Goal: Task Accomplishment & Management: Complete application form

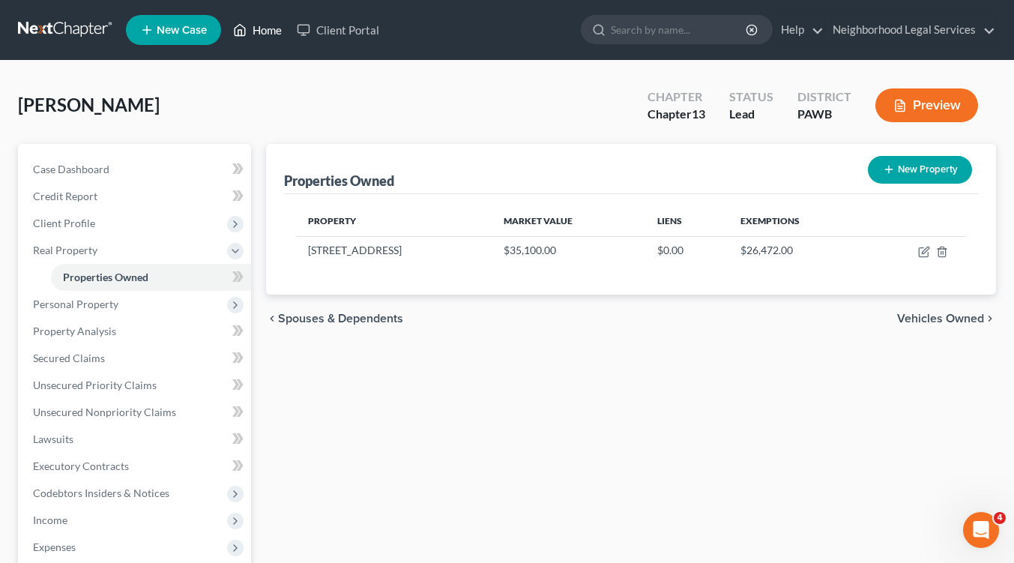
click at [262, 31] on link "Home" at bounding box center [258, 29] width 64 height 27
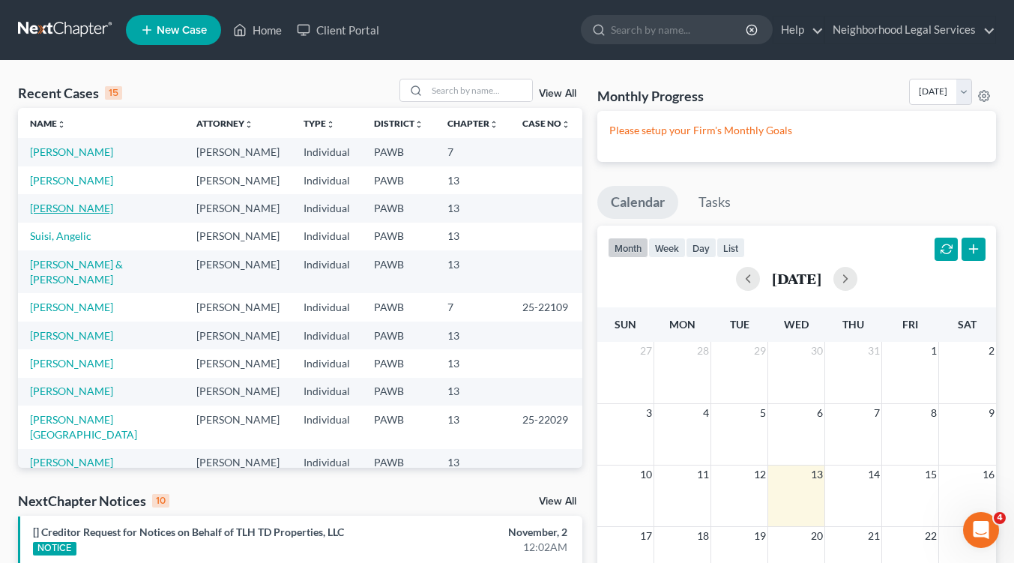
click at [81, 208] on link "[PERSON_NAME]" at bounding box center [71, 208] width 83 height 13
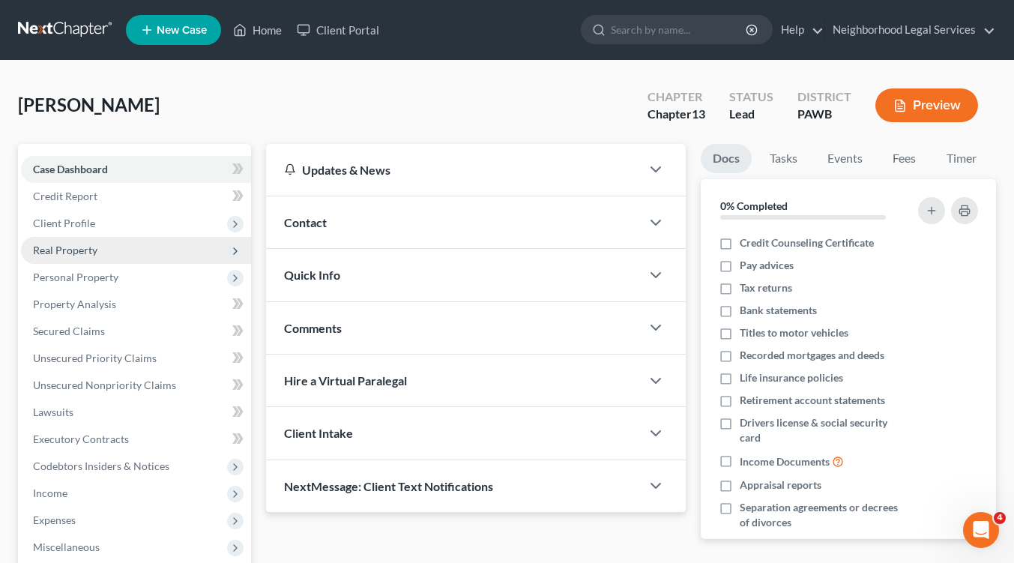
click at [91, 248] on span "Real Property" at bounding box center [65, 250] width 64 height 13
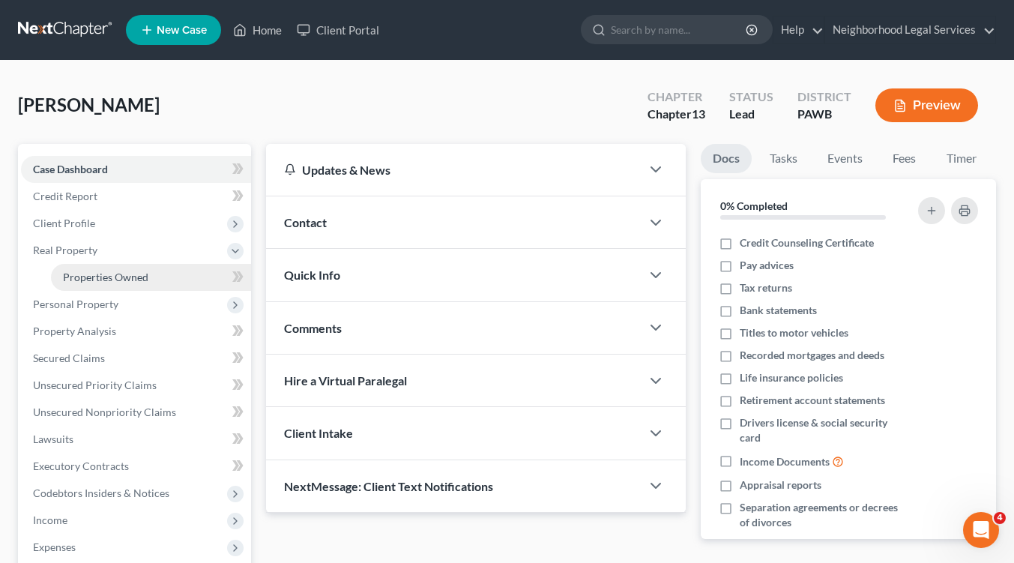
click at [100, 279] on span "Properties Owned" at bounding box center [105, 277] width 85 height 13
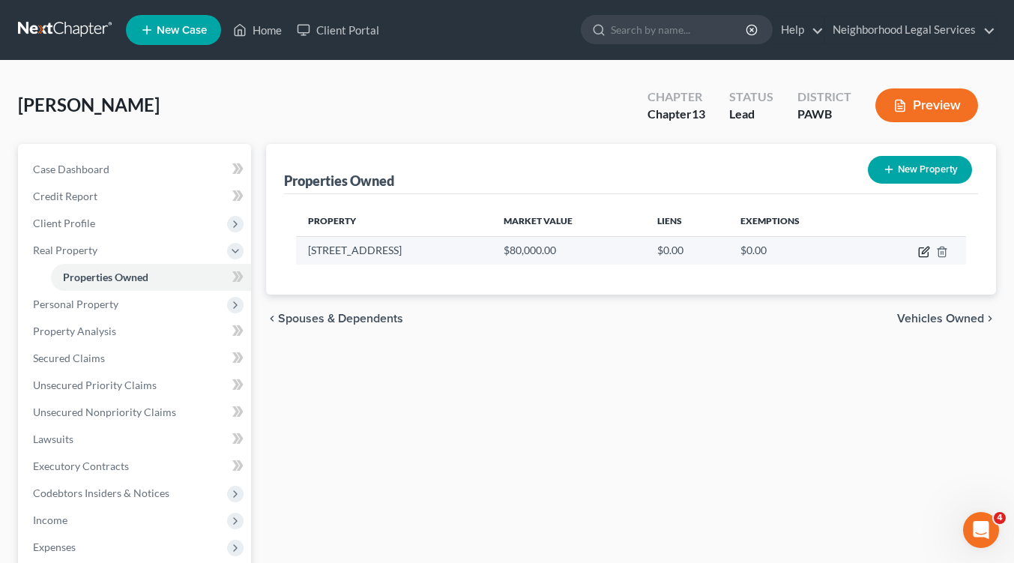
click at [920, 250] on icon "button" at bounding box center [924, 252] width 12 height 12
select select "39"
select select "36"
select select "0"
select select "7"
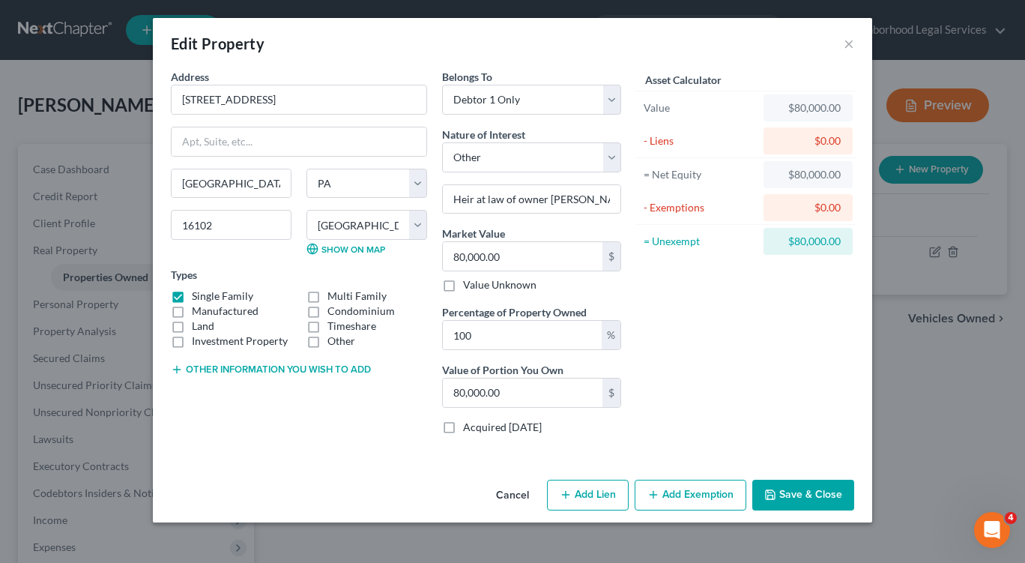
click at [684, 495] on button "Add Exemption" at bounding box center [691, 495] width 112 height 31
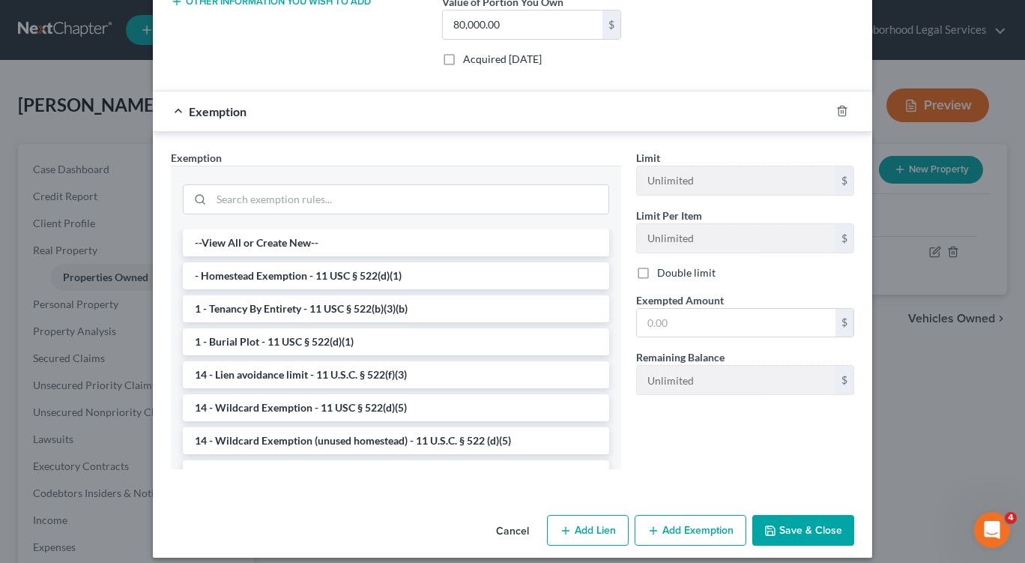
scroll to position [374, 0]
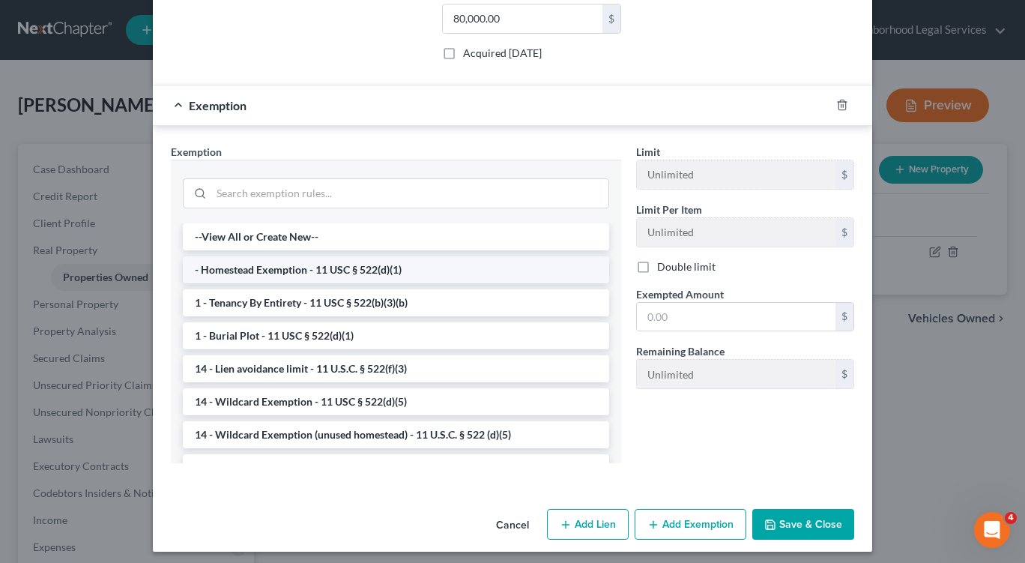
click at [303, 268] on li "- Homestead Exemption - 11 USC § 522(d)(1)" at bounding box center [396, 269] width 427 height 27
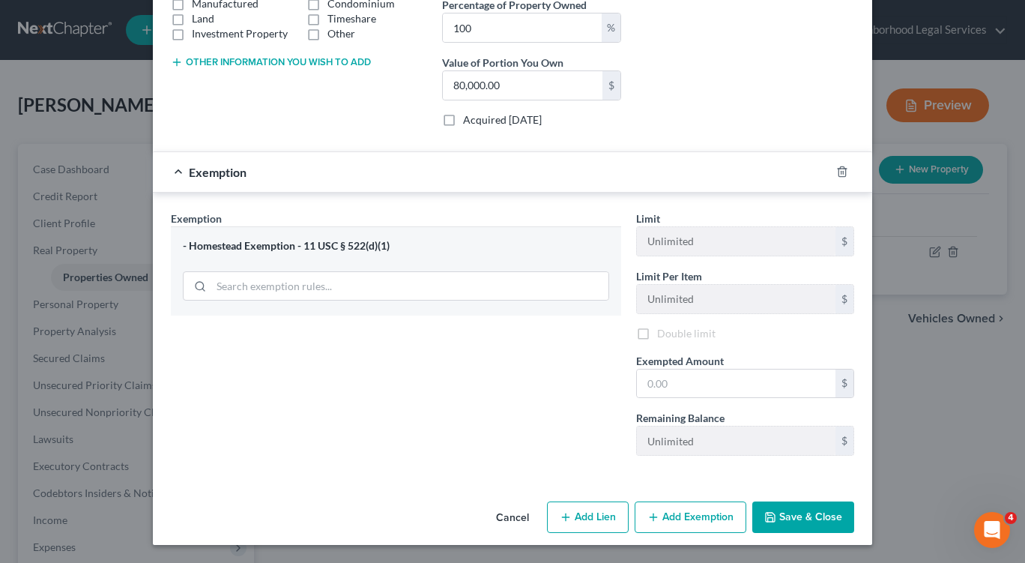
scroll to position [307, 0]
click at [790, 515] on button "Save & Close" at bounding box center [804, 516] width 102 height 31
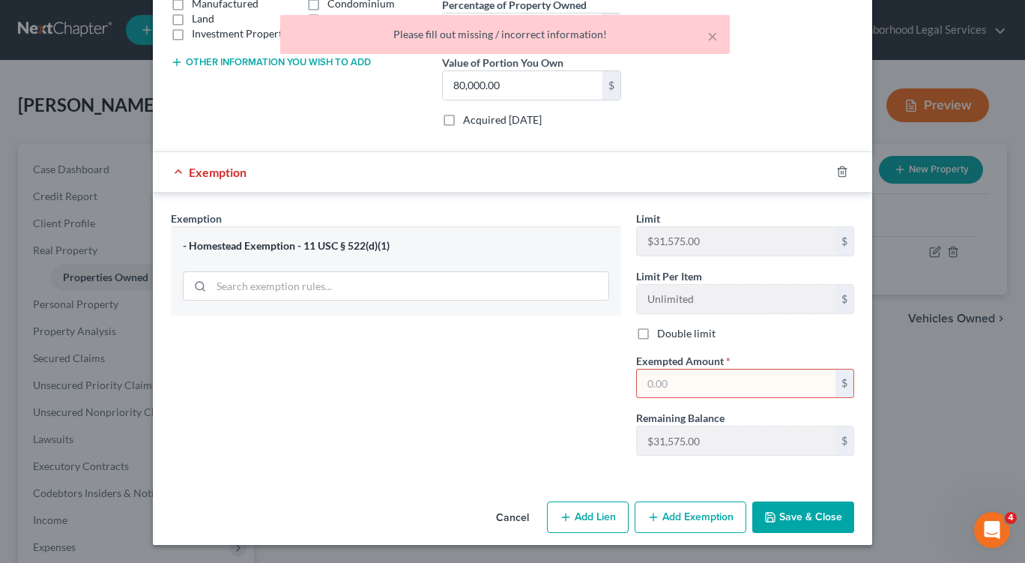
click at [693, 381] on input "text" at bounding box center [736, 384] width 199 height 28
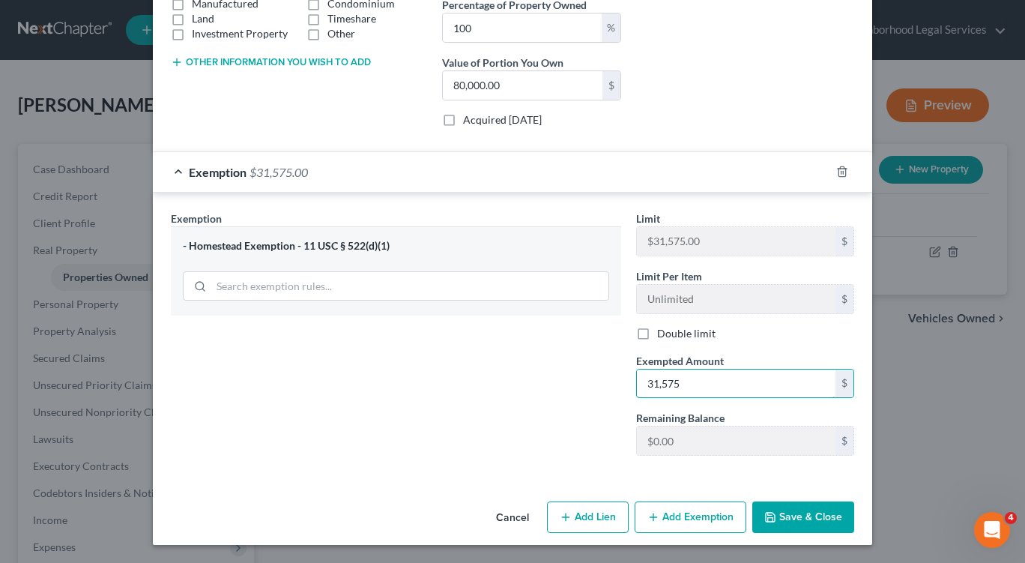
type input "31,575"
click at [596, 519] on button "Add Lien" at bounding box center [588, 516] width 82 height 31
select select "0"
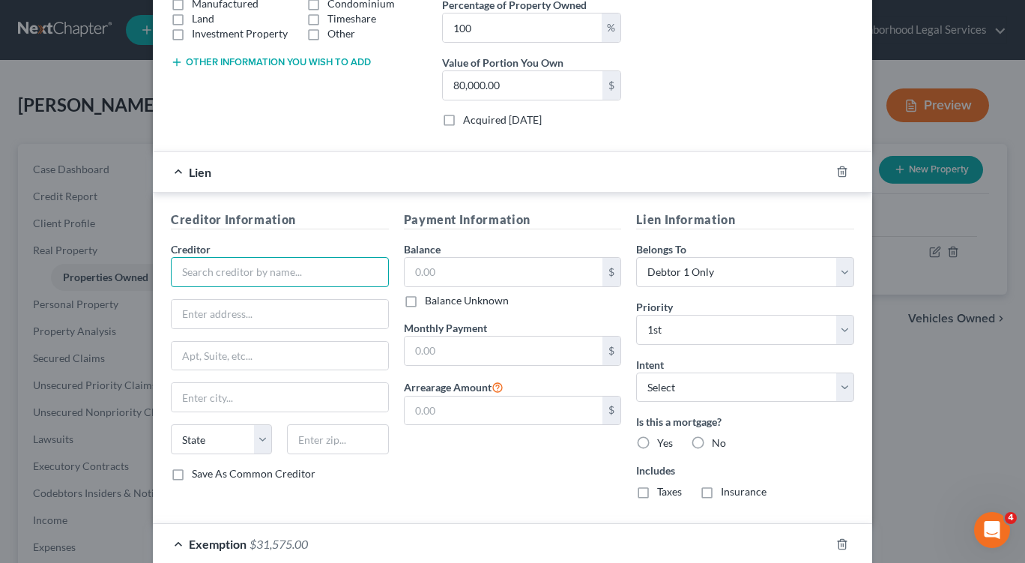
click at [187, 270] on input "text" at bounding box center [280, 272] width 218 height 30
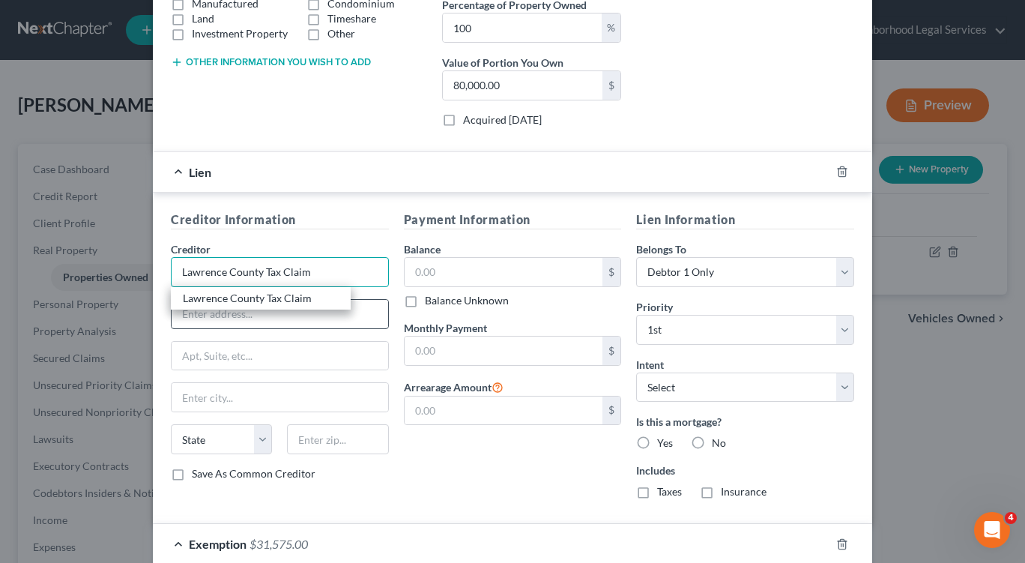
type input "Lawrence County Tax Claim"
click at [259, 319] on input "text" at bounding box center [280, 314] width 217 height 28
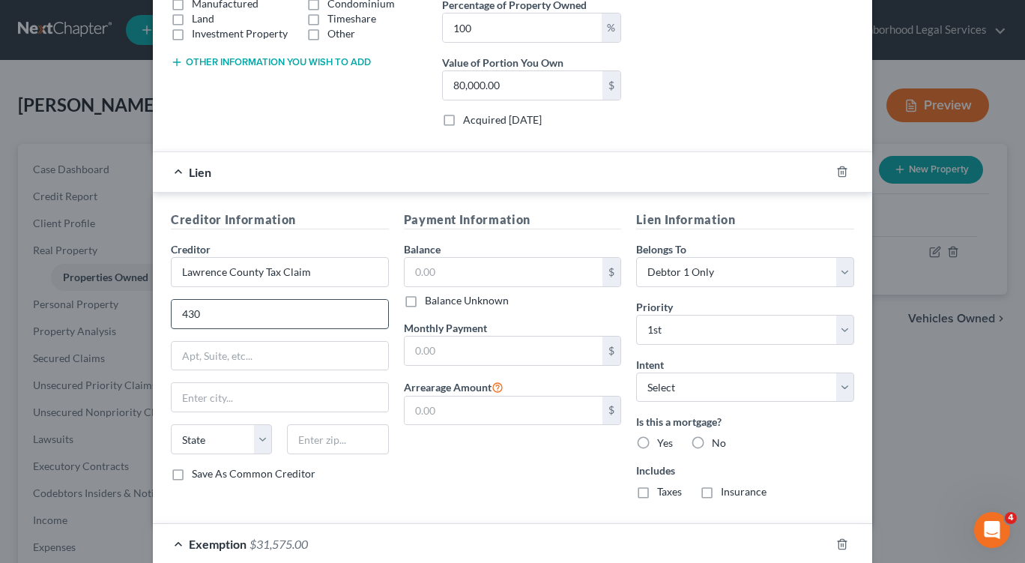
type input "[STREET_ADDRESS]"
type input "[GEOGRAPHIC_DATA]"
type input "16101"
select select "39"
click at [468, 276] on input "text" at bounding box center [504, 272] width 199 height 28
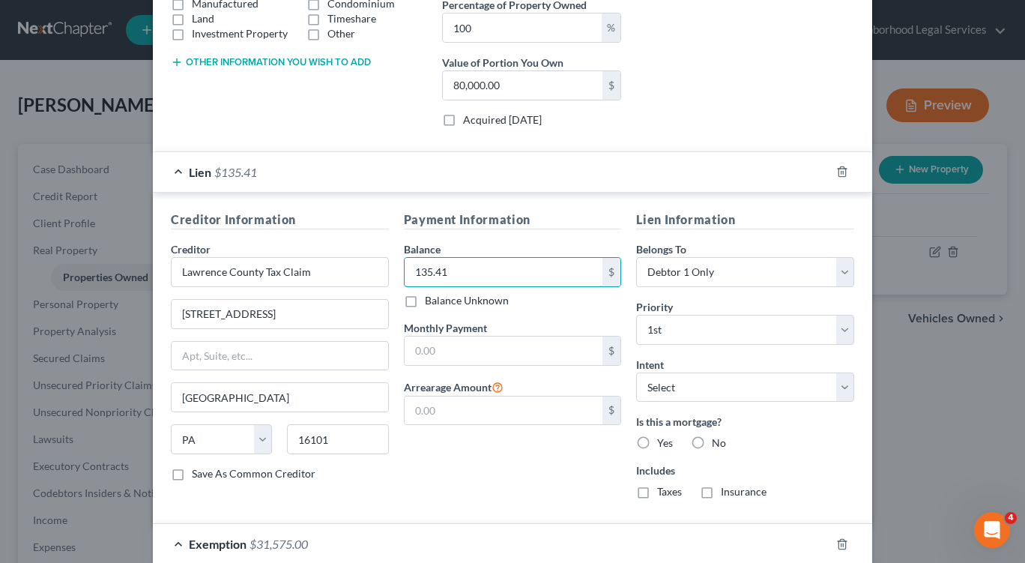
type input "135.41"
click at [712, 441] on label "No" at bounding box center [719, 443] width 14 height 15
click at [718, 441] on input "No" at bounding box center [723, 441] width 10 height 10
radio input "true"
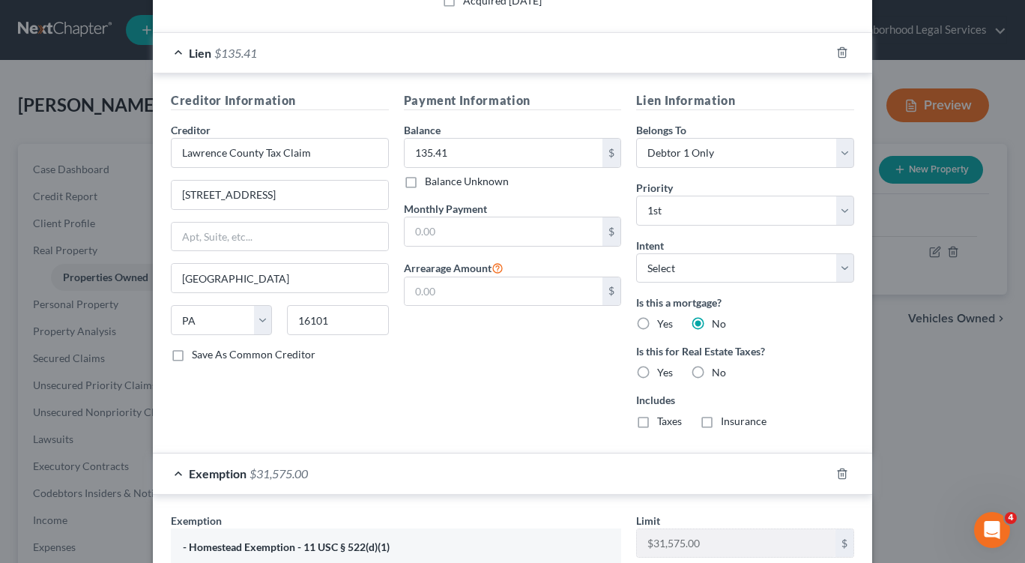
scroll to position [462, 0]
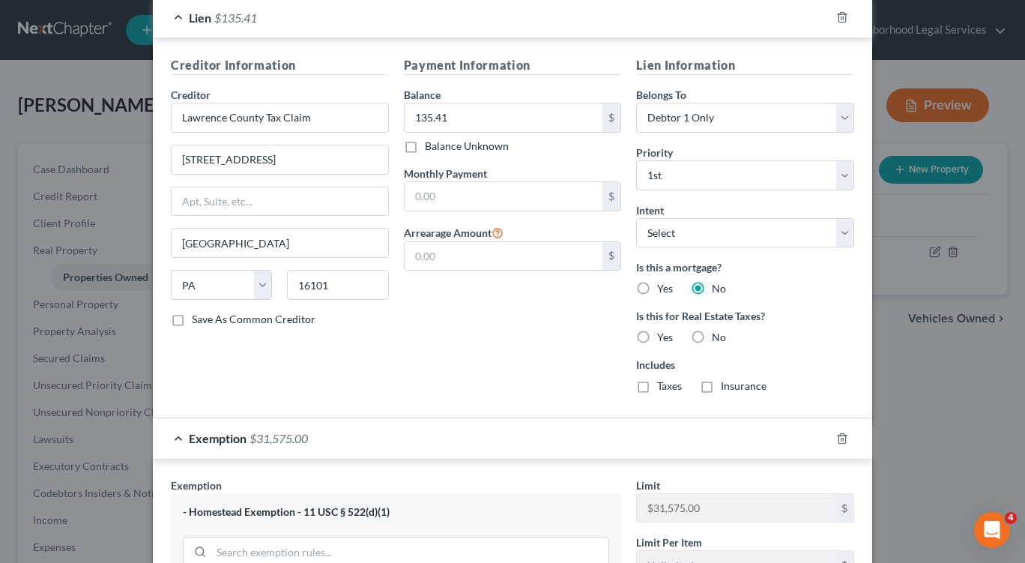
click at [657, 336] on label "Yes" at bounding box center [665, 337] width 16 height 15
click at [663, 336] on input "Yes" at bounding box center [668, 335] width 10 height 10
radio input "true"
click at [841, 231] on select "Select Surrender Redeem Reaffirm Avoid Other" at bounding box center [745, 233] width 218 height 30
select select "2"
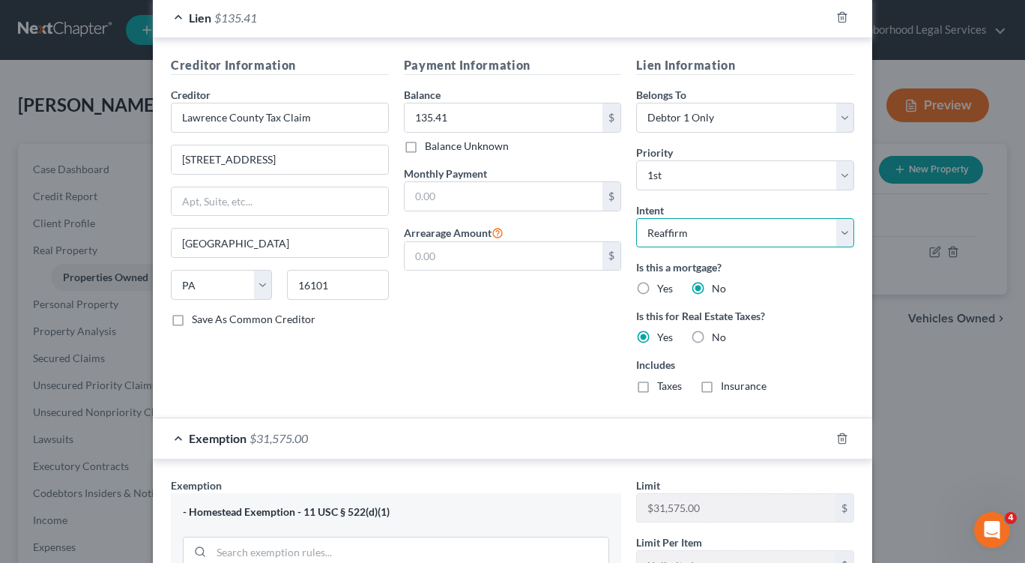
click at [636, 218] on select "Select Surrender Redeem Reaffirm Avoid Other" at bounding box center [745, 233] width 218 height 30
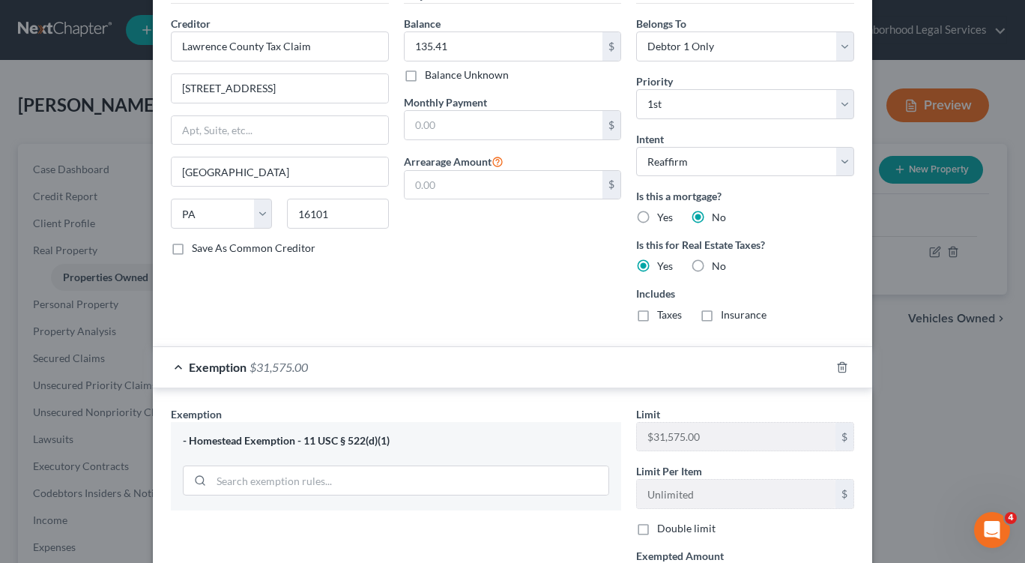
scroll to position [728, 0]
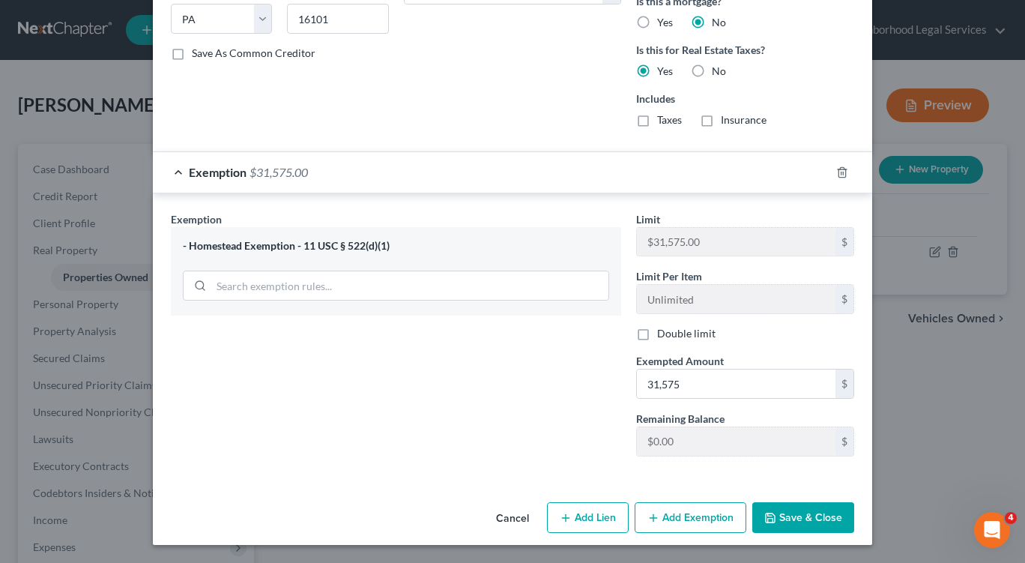
click at [577, 521] on button "Add Lien" at bounding box center [588, 517] width 82 height 31
select select "0"
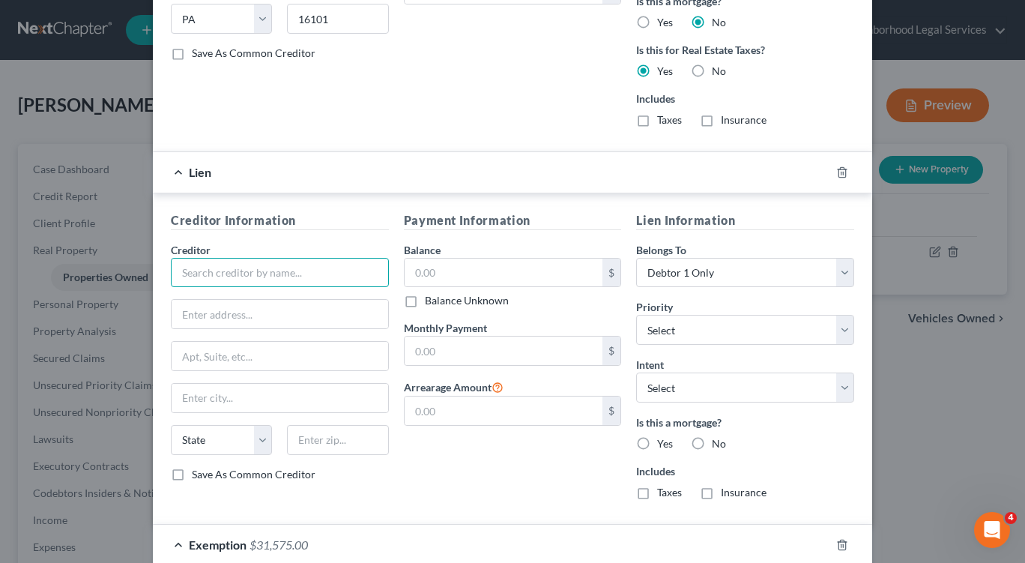
click at [221, 270] on input "text" at bounding box center [280, 273] width 218 height 30
type input "Lawrence County Tax Claim Bureau"
click at [218, 322] on input "text" at bounding box center [280, 314] width 217 height 28
type input "[STREET_ADDRESS]"
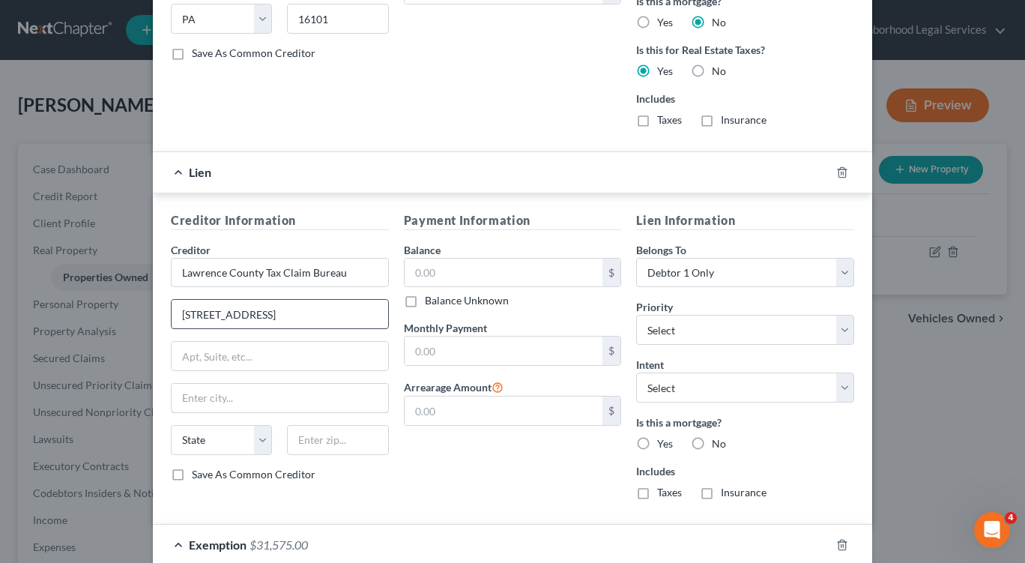
type input "[GEOGRAPHIC_DATA]"
select select "39"
type input "16101"
click at [446, 269] on input "text" at bounding box center [504, 273] width 199 height 28
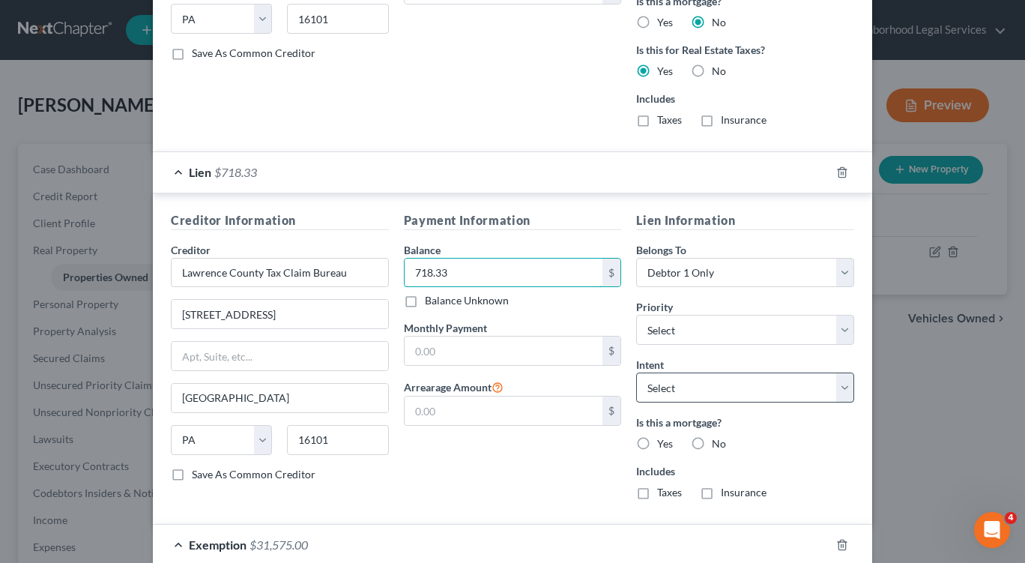
type input "718.33"
click at [690, 389] on select "Select Surrender Redeem Reaffirm Avoid Other" at bounding box center [745, 388] width 218 height 30
select select "2"
click at [636, 373] on select "Select Surrender Redeem Reaffirm Avoid Other" at bounding box center [745, 388] width 218 height 30
click at [712, 443] on label "No" at bounding box center [719, 443] width 14 height 15
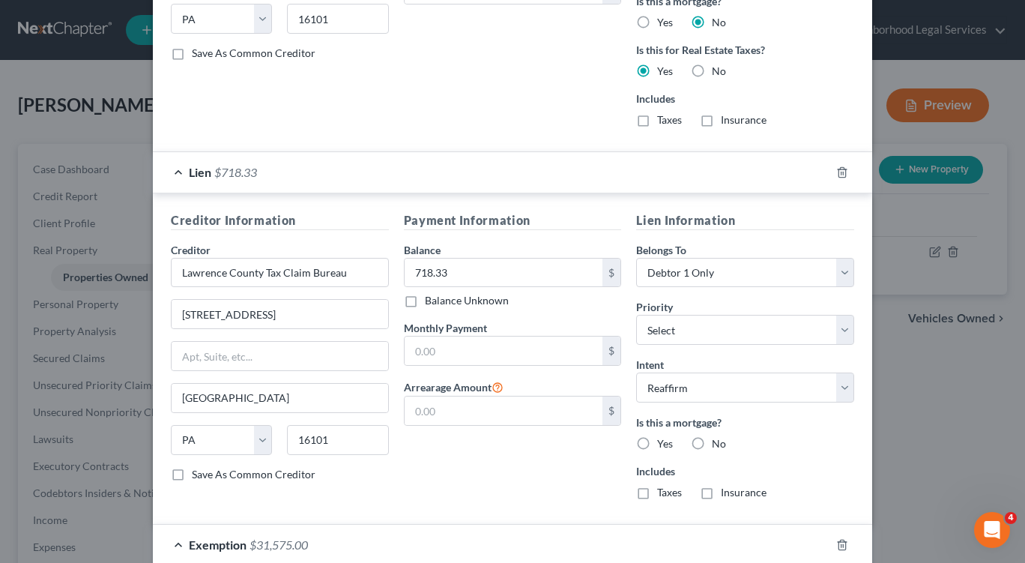
click at [718, 443] on input "No" at bounding box center [723, 441] width 10 height 10
radio input "true"
click at [657, 492] on label "Yes" at bounding box center [665, 492] width 16 height 15
click at [663, 492] on input "Yes" at bounding box center [668, 490] width 10 height 10
radio input "true"
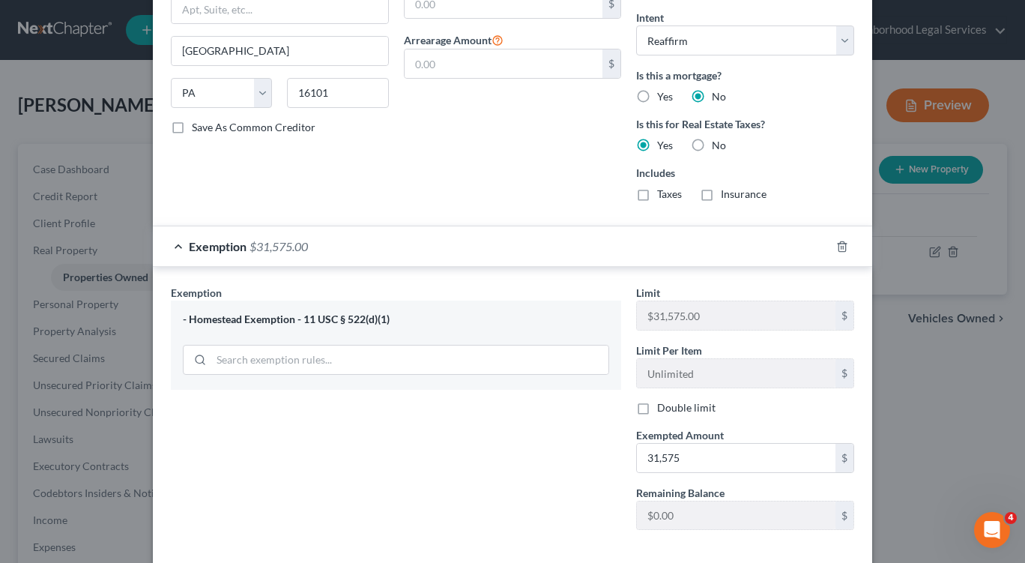
scroll to position [1149, 0]
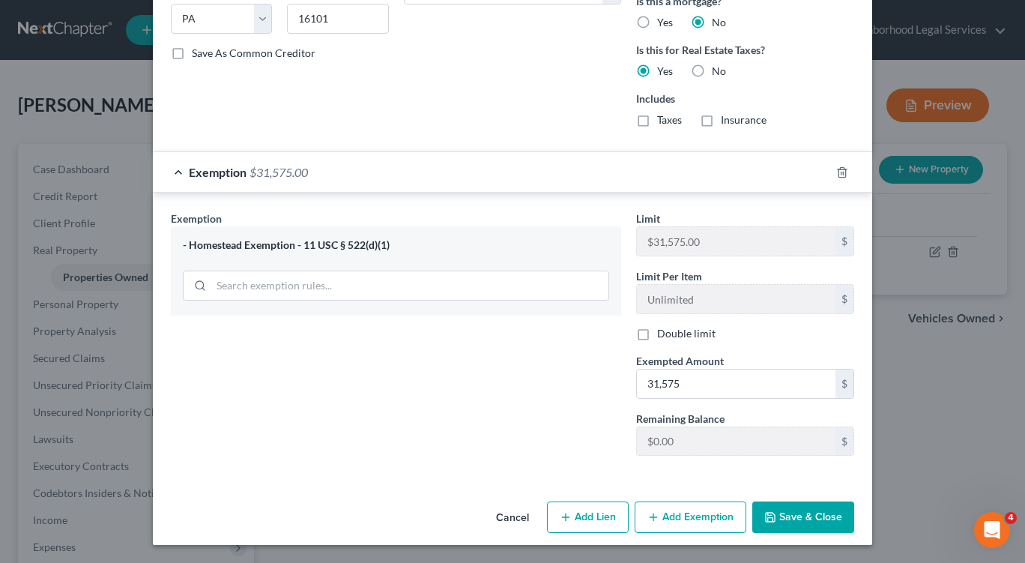
click at [796, 519] on button "Save & Close" at bounding box center [804, 516] width 102 height 31
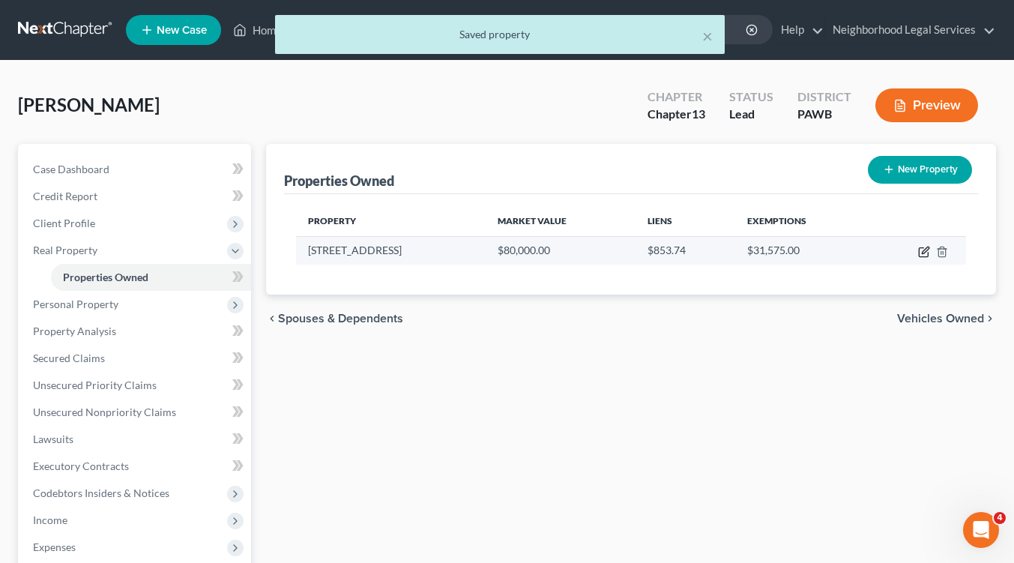
click at [921, 253] on icon "button" at bounding box center [924, 252] width 12 height 12
select select "39"
select select "36"
select select "0"
select select "7"
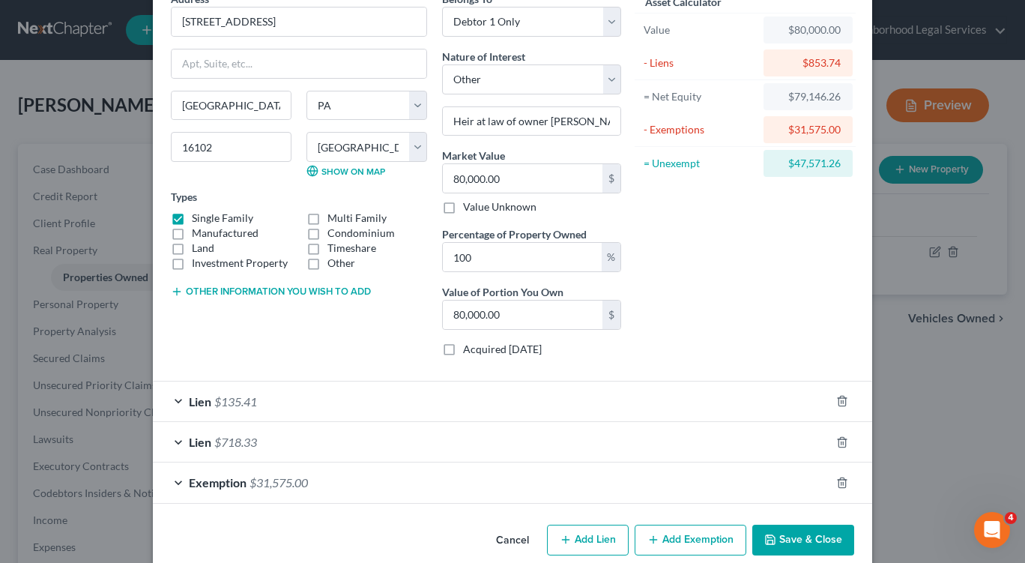
scroll to position [100, 0]
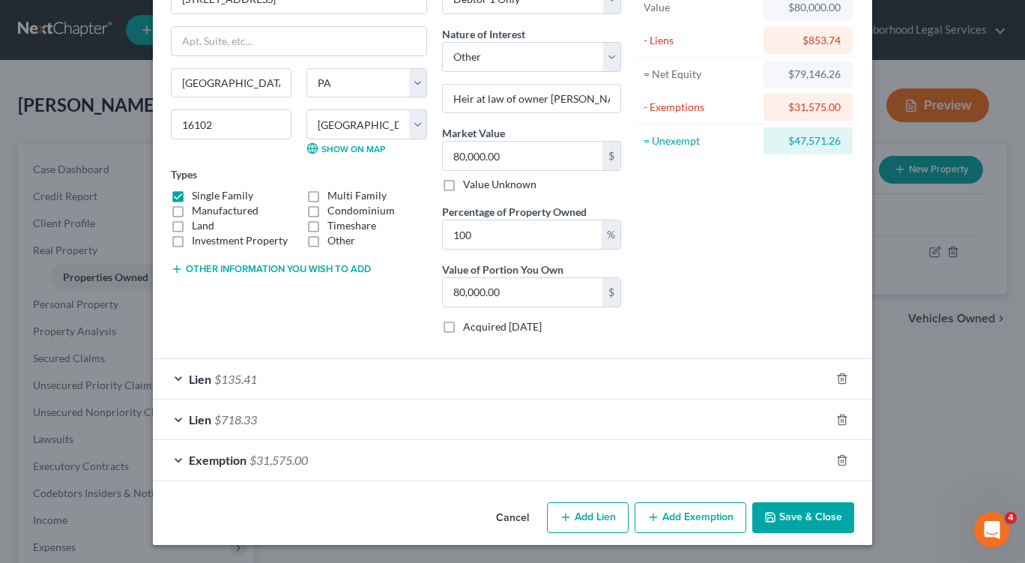
click at [176, 378] on div "Lien $135.41" at bounding box center [492, 379] width 678 height 40
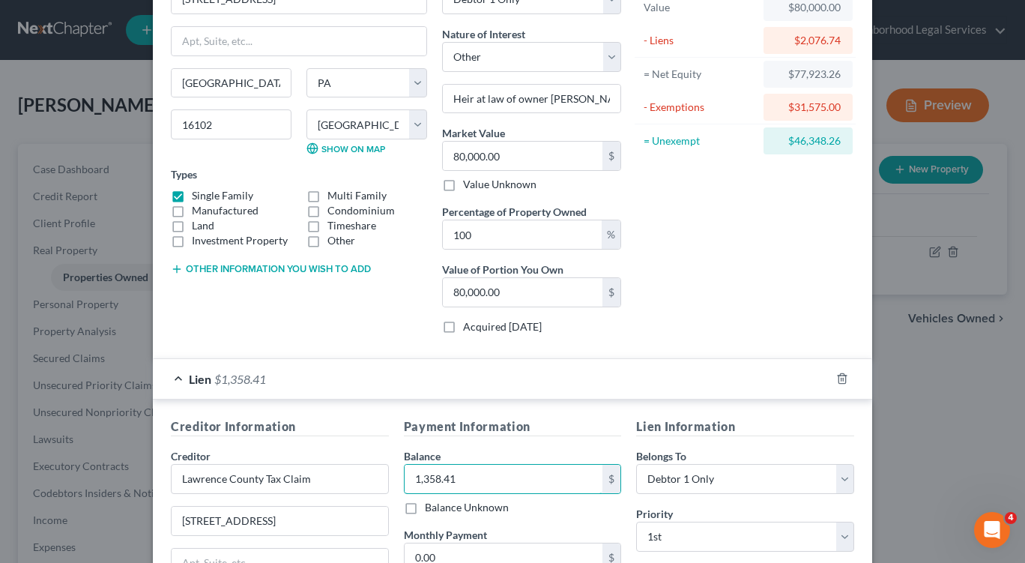
type input "1,358.41"
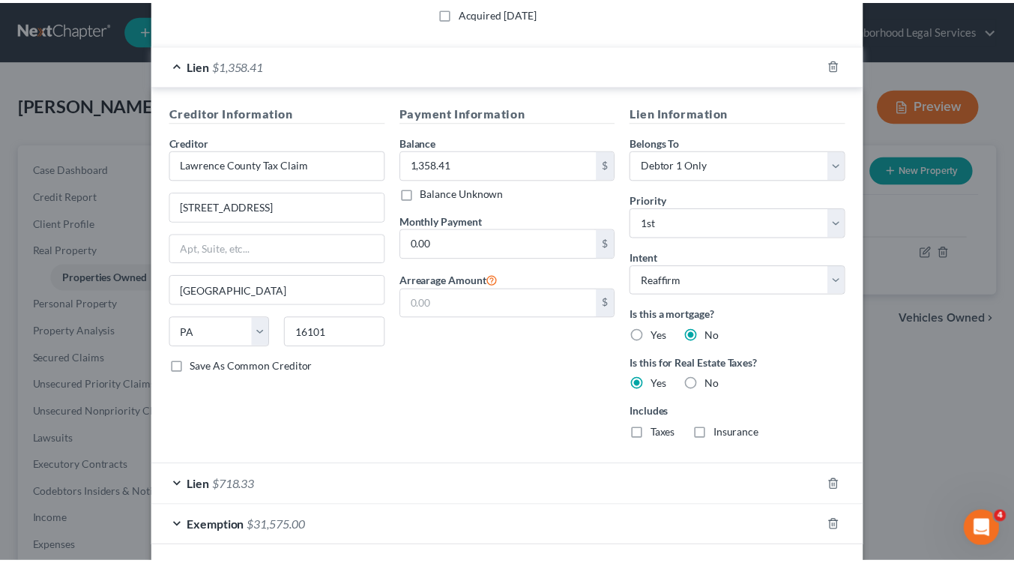
scroll to position [481, 0]
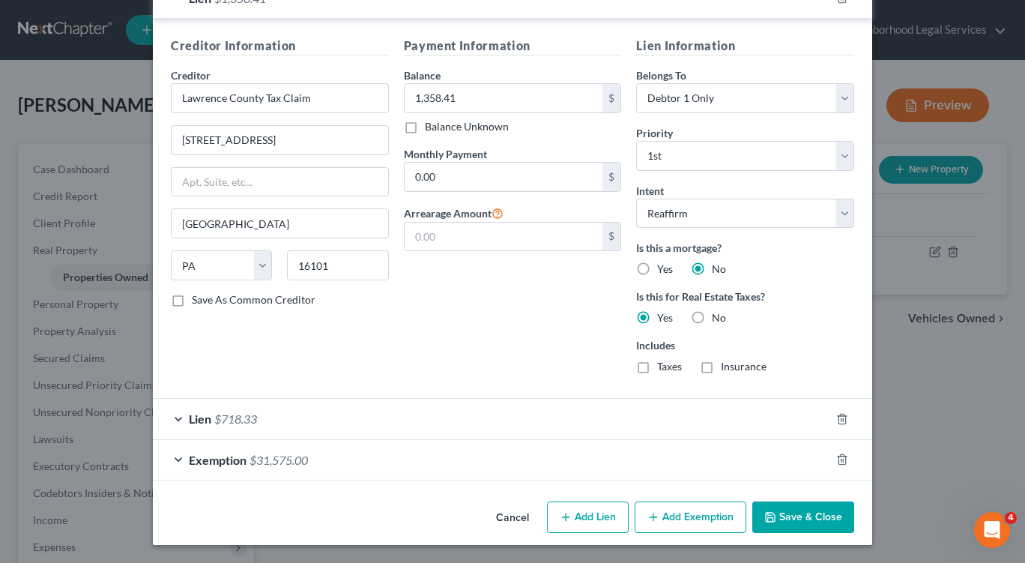
click at [795, 521] on button "Save & Close" at bounding box center [804, 516] width 102 height 31
